Goal: Task Accomplishment & Management: Manage account settings

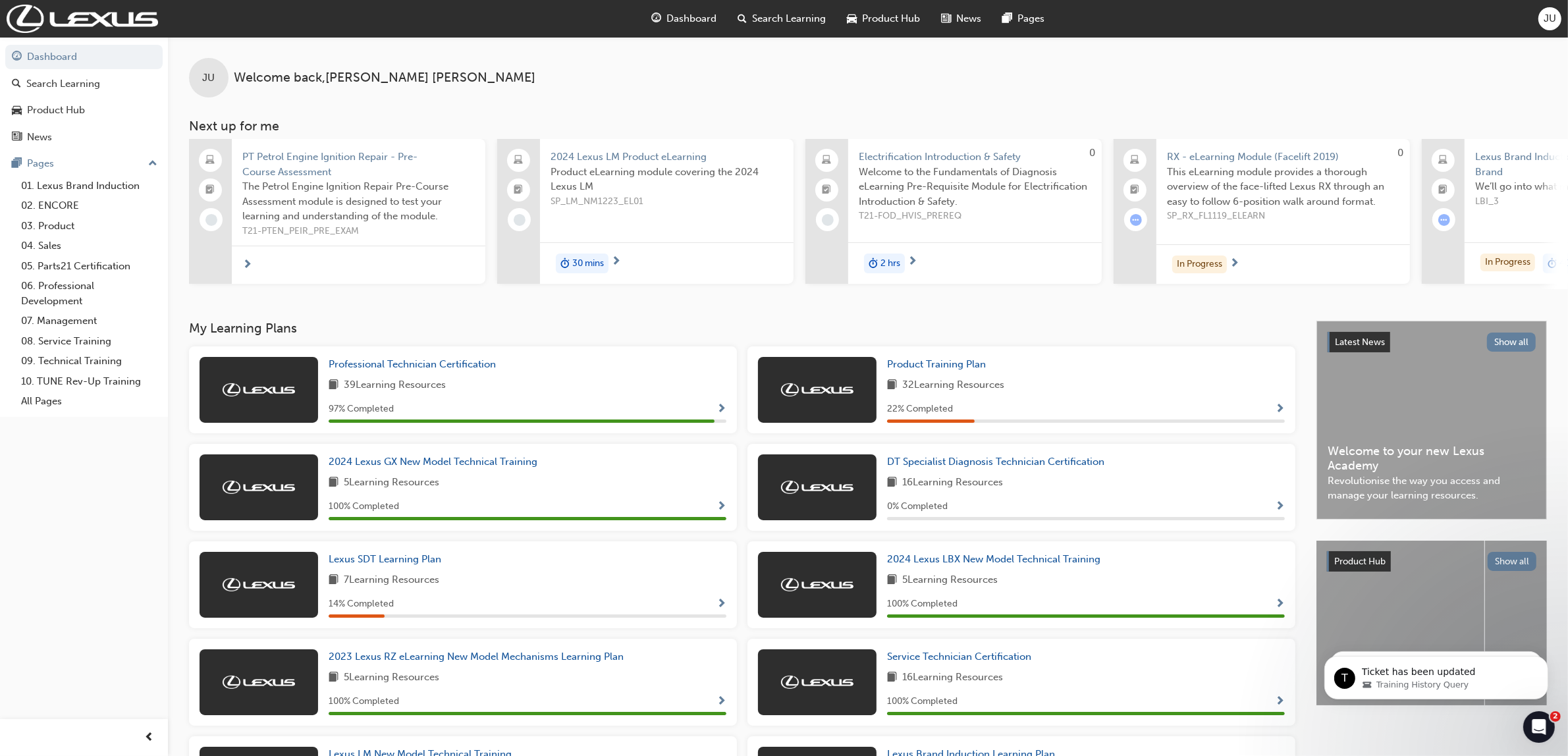
click at [1549, 28] on div "JU" at bounding box center [1549, 19] width 23 height 23
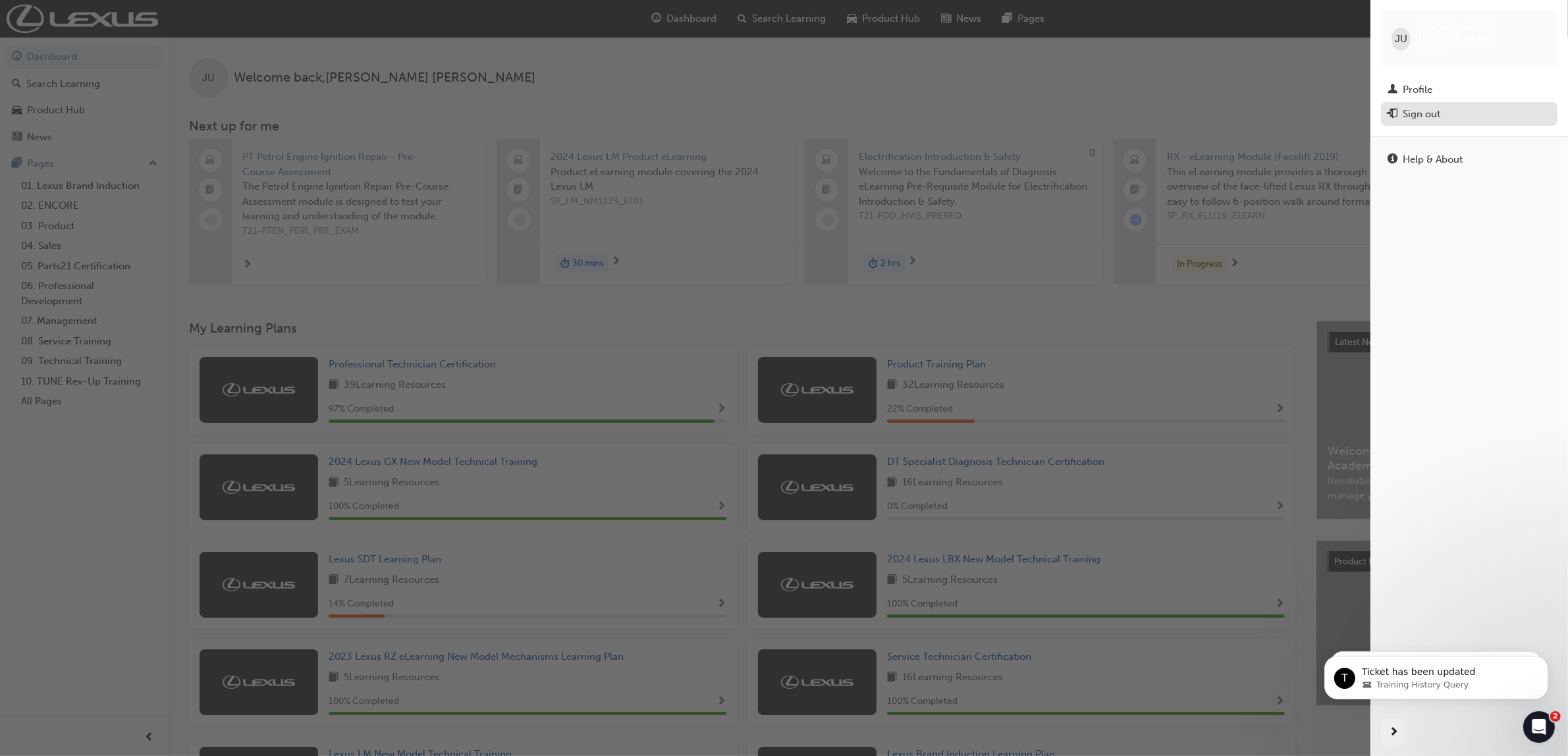
click at [1396, 109] on span "exit-icon" at bounding box center [1392, 114] width 10 height 12
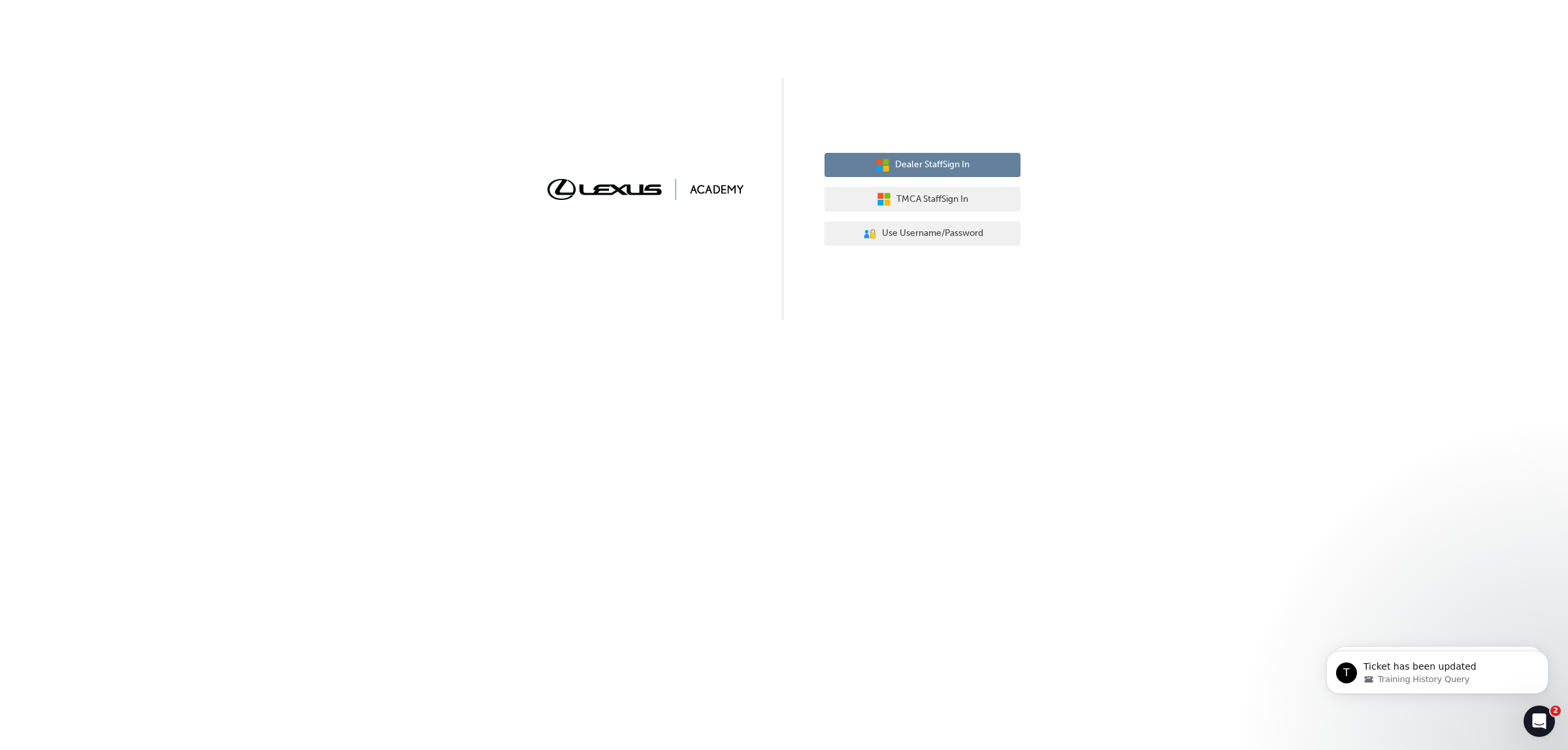
click at [949, 165] on span "Dealer Staff Sign In" at bounding box center [932, 165] width 75 height 15
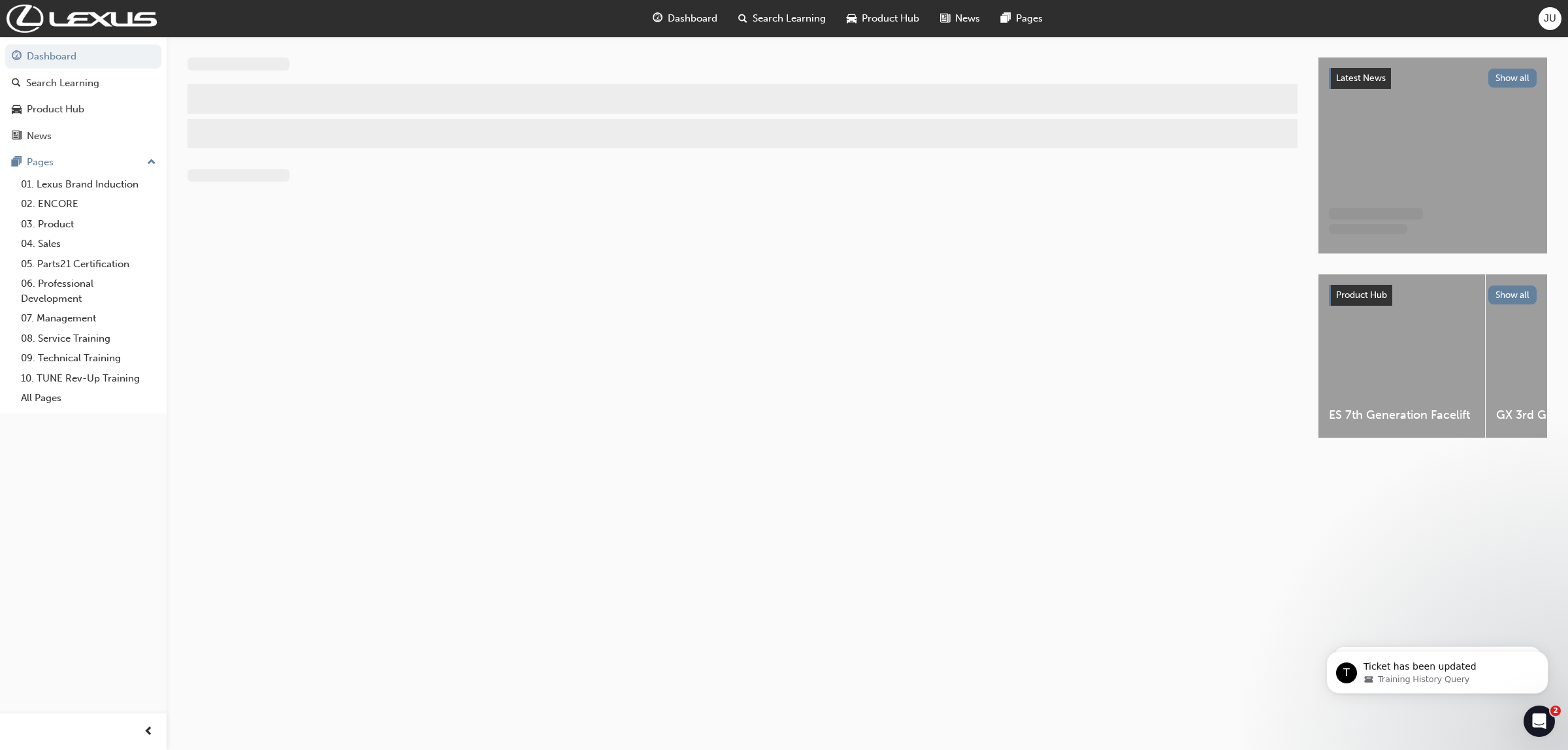
click at [1553, 24] on span "JU" at bounding box center [1550, 18] width 12 height 15
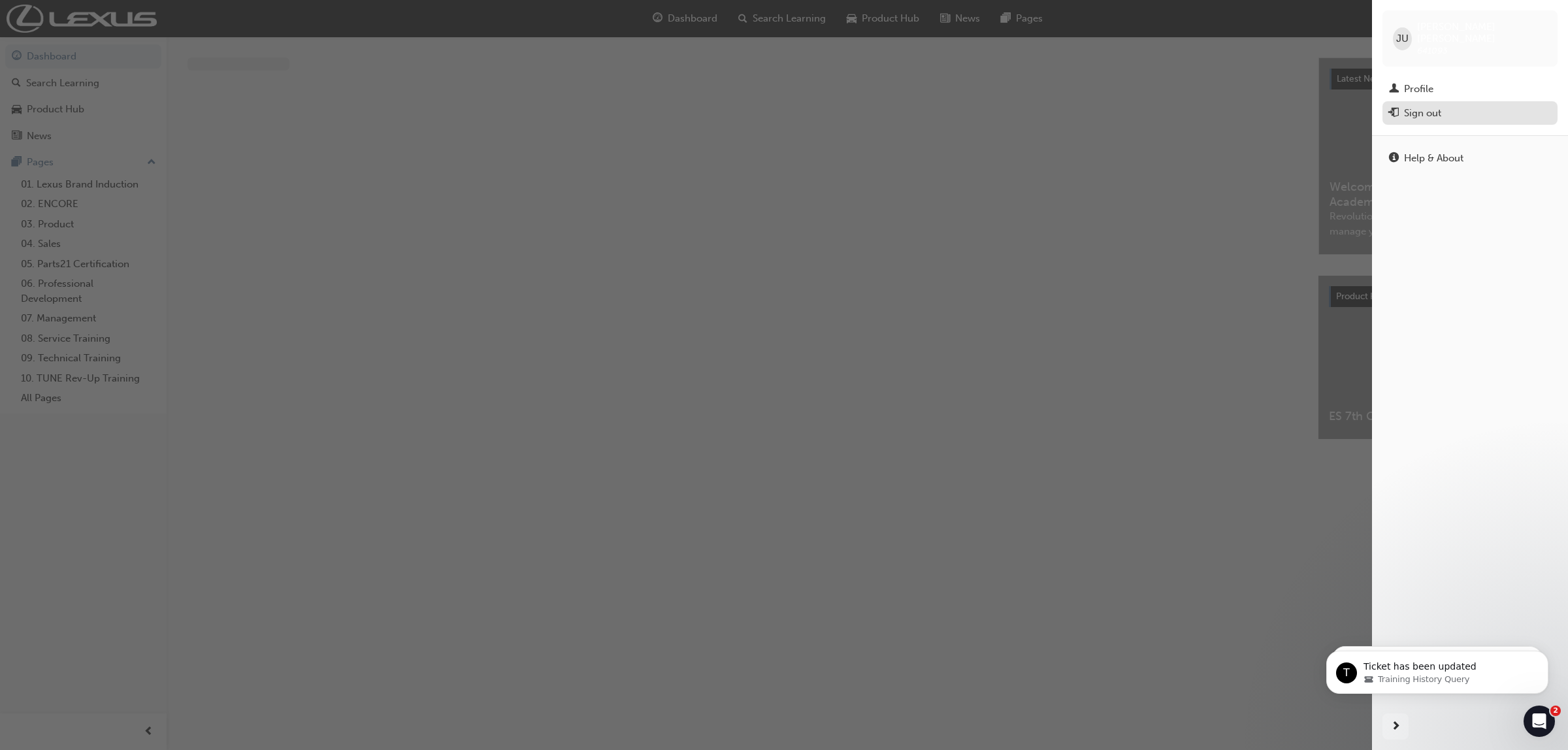
click at [1412, 106] on div "Sign out" at bounding box center [1422, 113] width 37 height 15
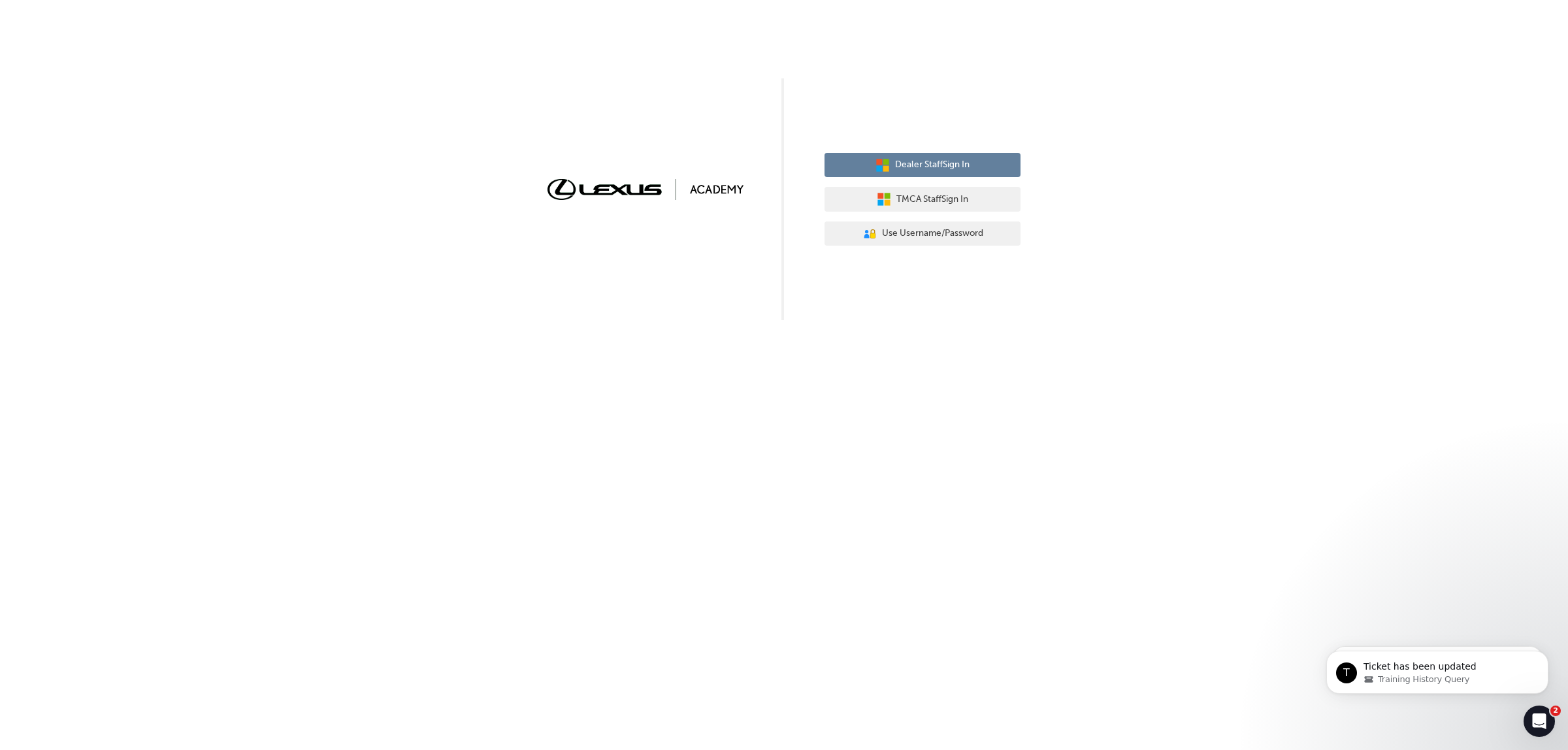
click at [933, 154] on button "Dealer Staff Sign In" at bounding box center [922, 165] width 196 height 25
